Goal: Task Accomplishment & Management: Manage account settings

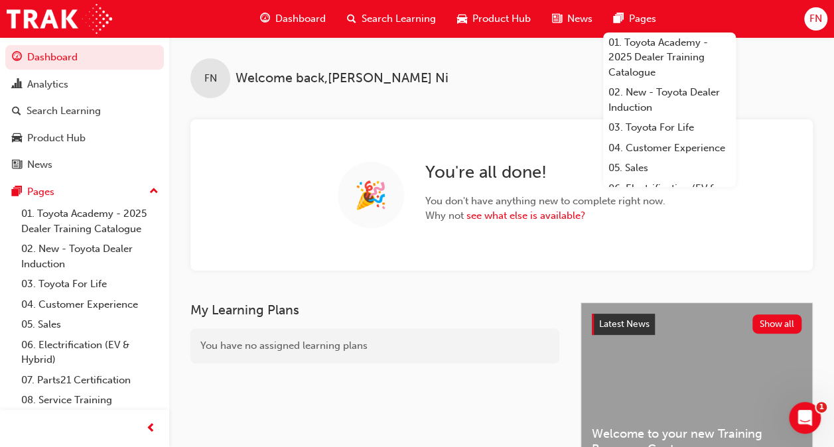
click at [821, 16] on span "FN" at bounding box center [815, 18] width 13 height 15
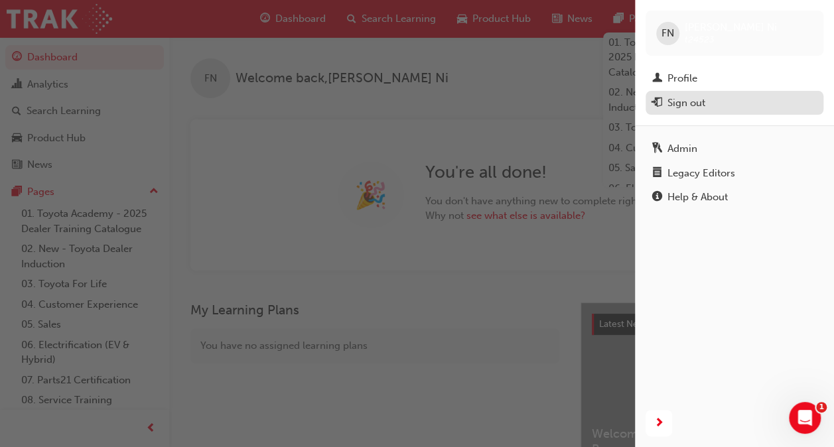
click at [710, 105] on div "Sign out" at bounding box center [734, 103] width 164 height 17
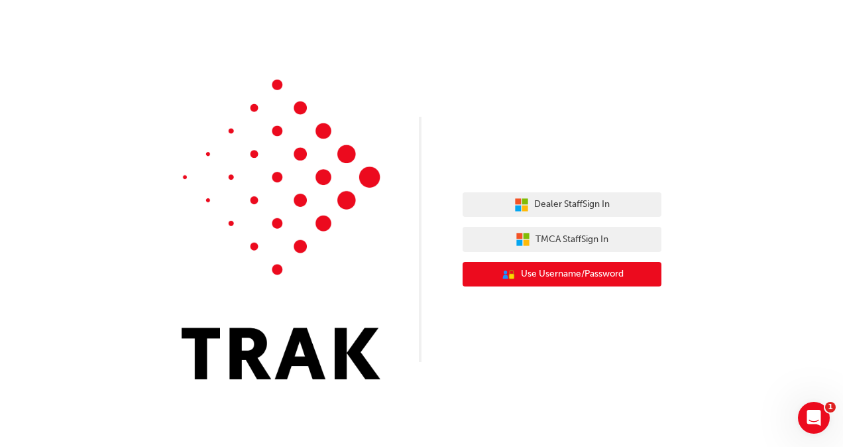
click at [531, 271] on span "Use Username/Password" at bounding box center [572, 274] width 103 height 15
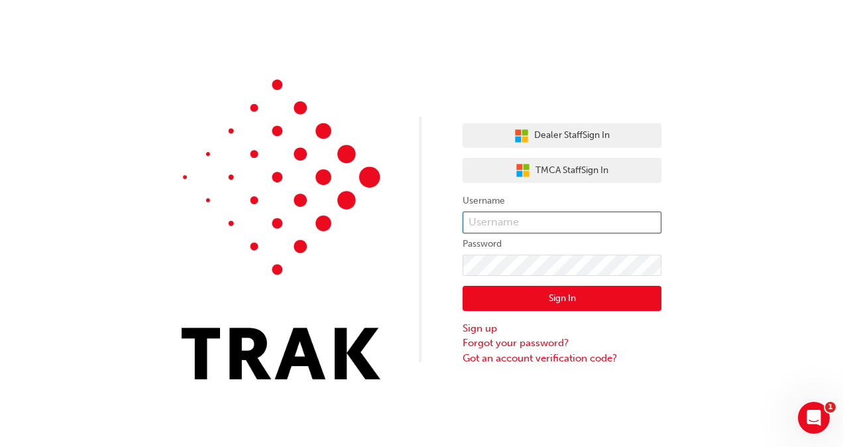
click at [503, 225] on input "text" at bounding box center [562, 223] width 199 height 23
type input "test.manager"
click button "Sign In" at bounding box center [562, 298] width 199 height 25
